Goal: Transaction & Acquisition: Purchase product/service

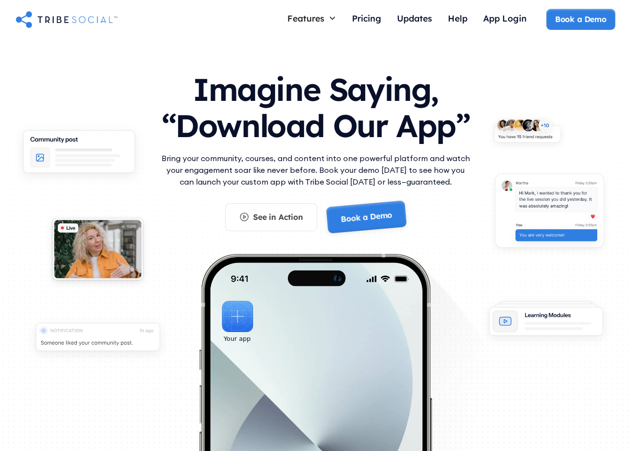
click at [0, 0] on link "Book a Demo" at bounding box center [0, 0] width 0 height 0
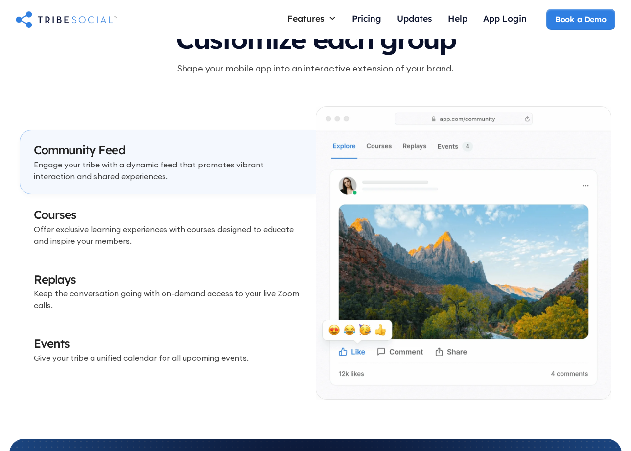
scroll to position [2804, 0]
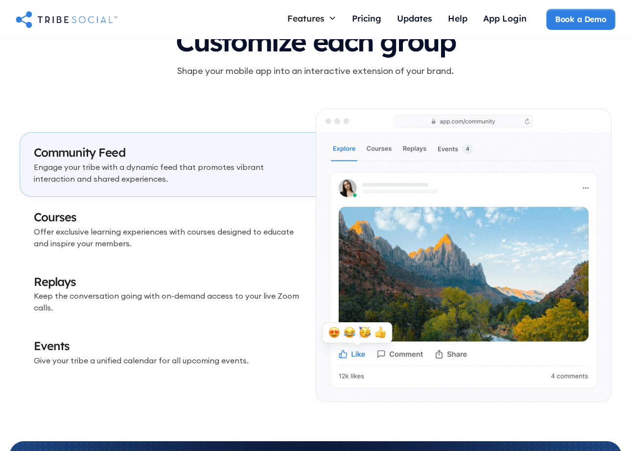
click at [380, 148] on img at bounding box center [463, 255] width 295 height 292
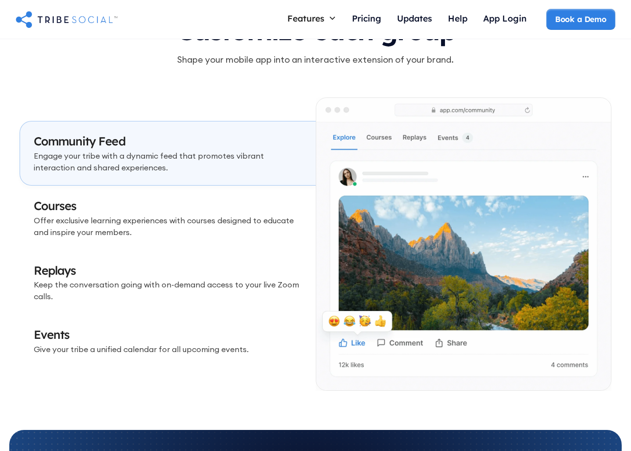
scroll to position [2817, 0]
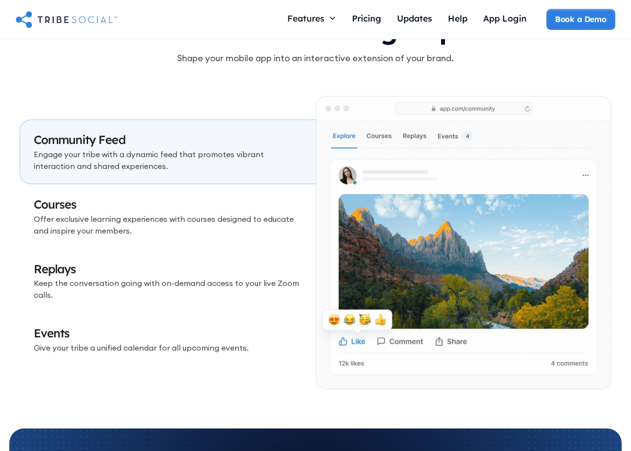
click at [194, 220] on p "Offer exclusive learning experiences with courses designed to educate and inspi…" at bounding box center [168, 225] width 268 height 24
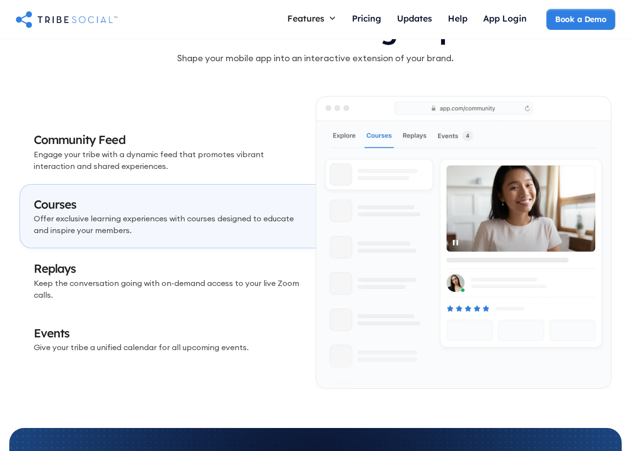
click at [242, 269] on h3 "Replays" at bounding box center [168, 269] width 268 height 17
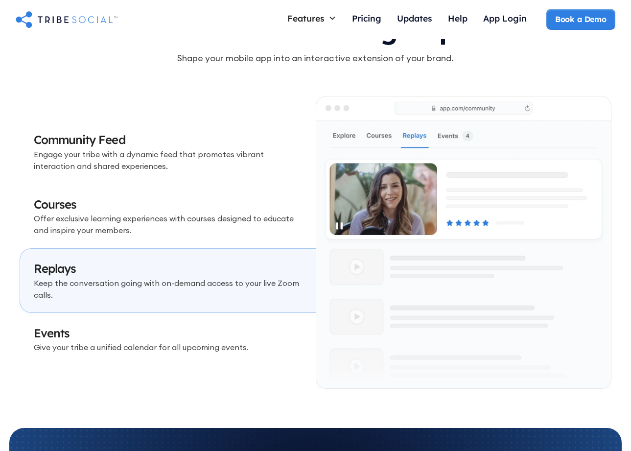
click at [215, 337] on h3 "Events" at bounding box center [168, 333] width 268 height 17
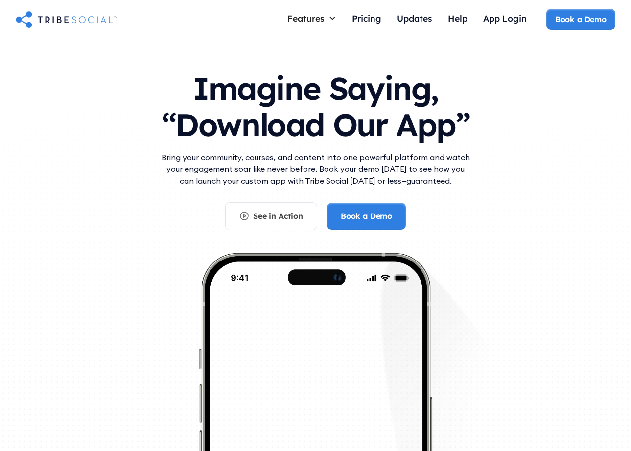
scroll to position [0, 0]
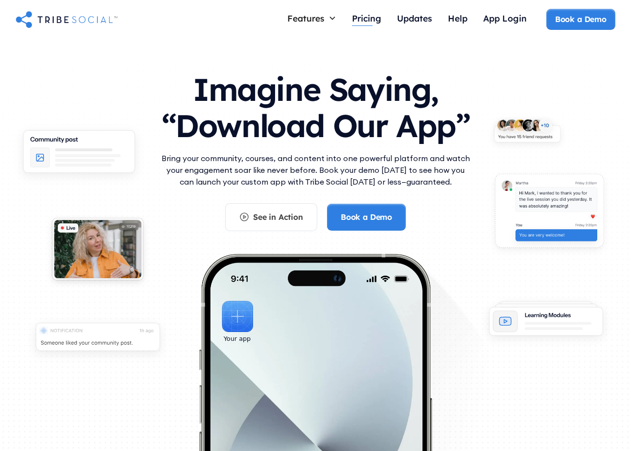
click at [363, 20] on div "Pricing" at bounding box center [366, 18] width 29 height 11
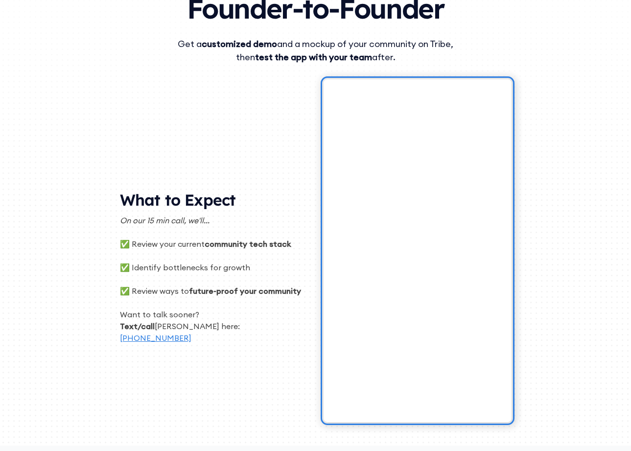
scroll to position [111, 0]
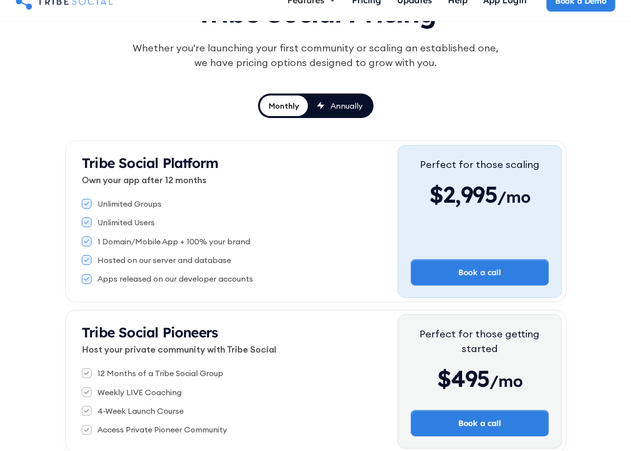
scroll to position [92, 0]
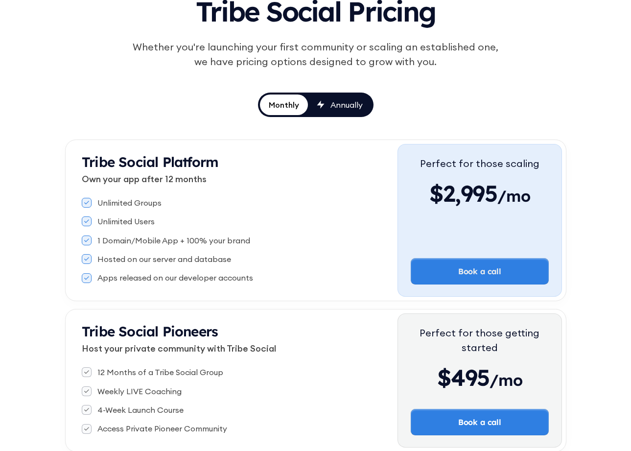
click at [341, 110] on div "Annually" at bounding box center [347, 104] width 32 height 11
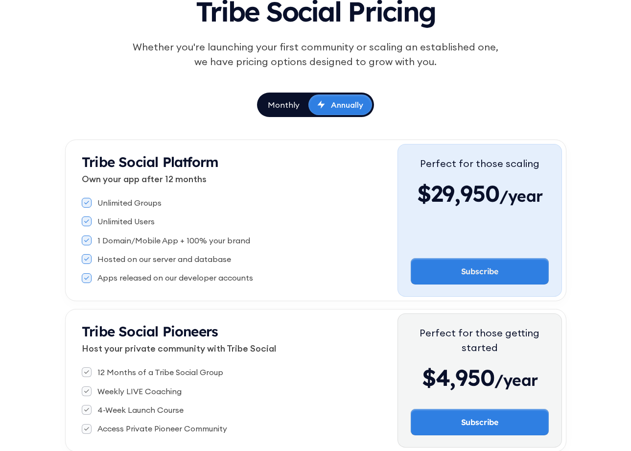
click at [290, 110] on div "Monthly" at bounding box center [284, 104] width 32 height 11
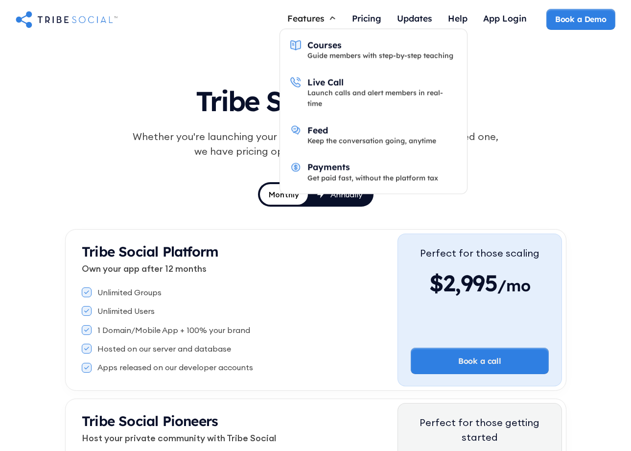
scroll to position [0, 0]
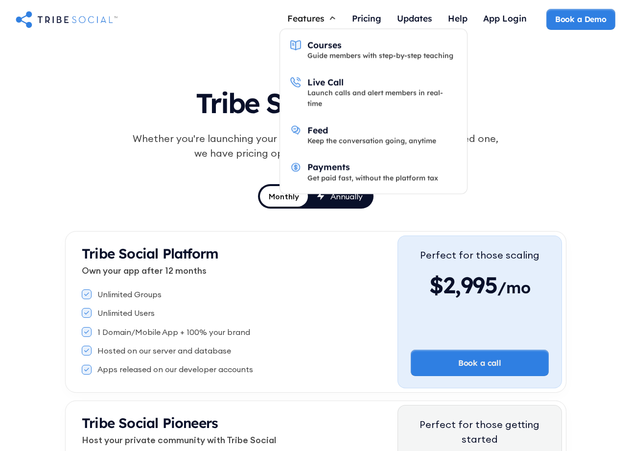
click at [321, 18] on div "Features" at bounding box center [305, 18] width 37 height 11
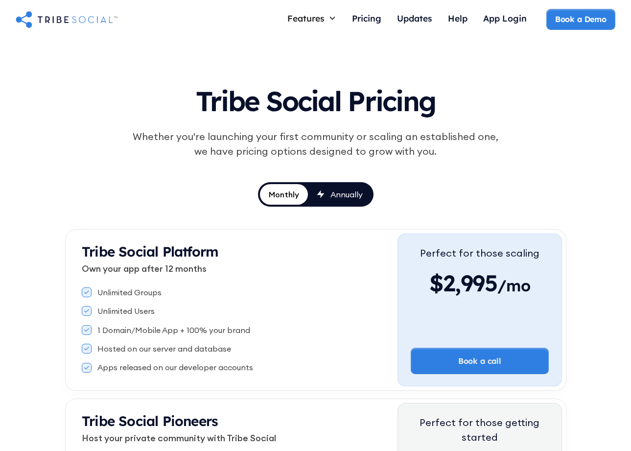
scroll to position [4, 0]
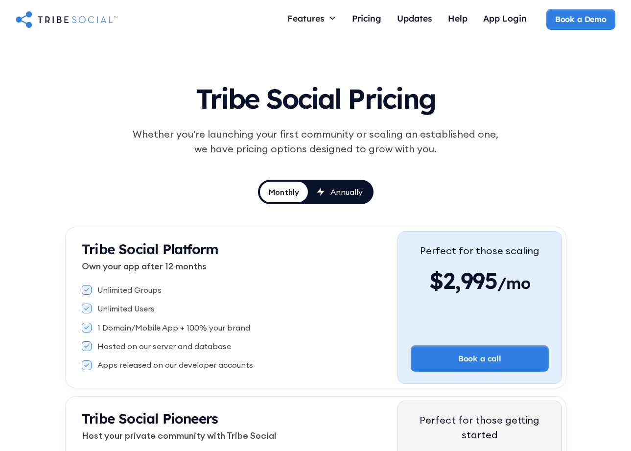
click at [321, 18] on div "Features" at bounding box center [305, 18] width 37 height 11
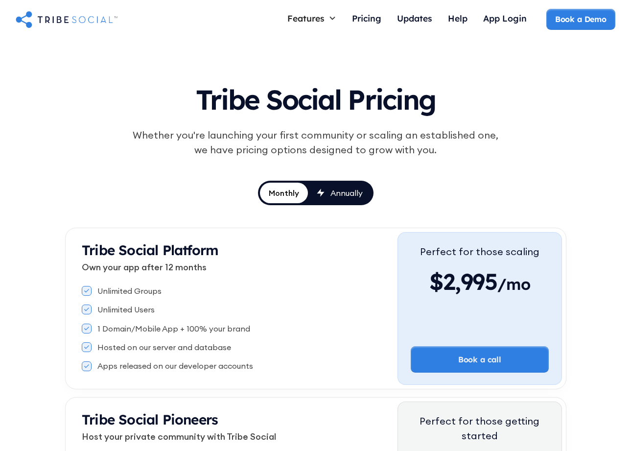
scroll to position [3, 0]
click at [82, 16] on img "home" at bounding box center [67, 19] width 102 height 20
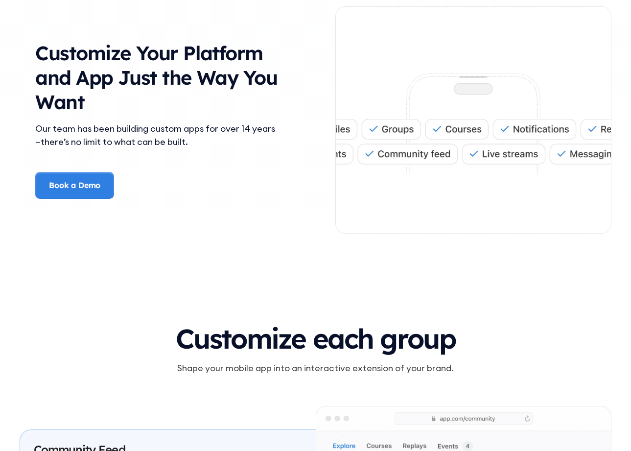
scroll to position [2619, 0]
